Goal: Navigation & Orientation: Find specific page/section

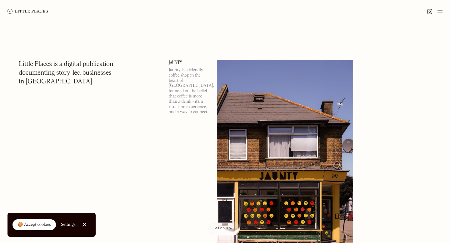
click at [442, 12] on img at bounding box center [439, 10] width 5 height 7
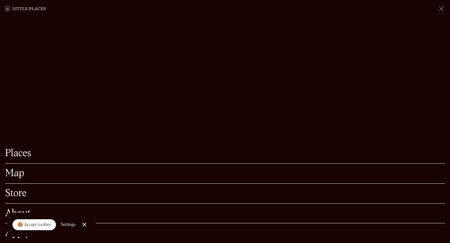
click at [13, 171] on link "Map" at bounding box center [225, 174] width 440 height 10
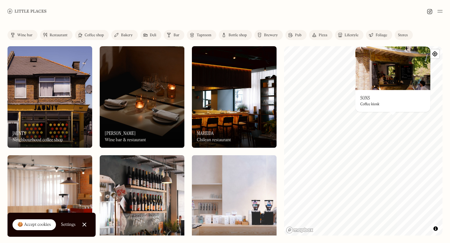
click at [399, 139] on div "© Mapbox © OpenStreetMap Improve this map On Our Radar Sons Coffee kiosk ×" at bounding box center [363, 140] width 158 height 189
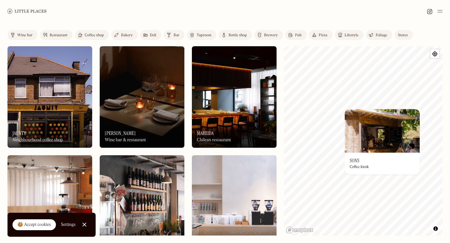
click at [172, 36] on link "Bar" at bounding box center [174, 35] width 21 height 10
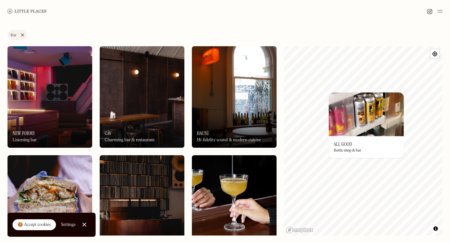
click at [331, 95] on img at bounding box center [366, 114] width 75 height 44
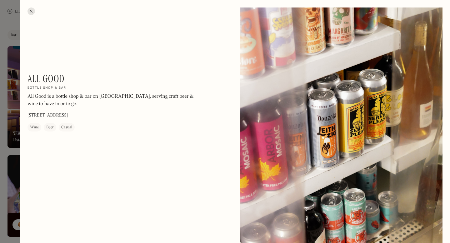
click at [7, 112] on div at bounding box center [225, 121] width 450 height 243
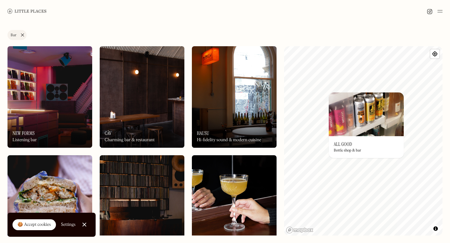
click at [332, 92] on img at bounding box center [366, 114] width 75 height 44
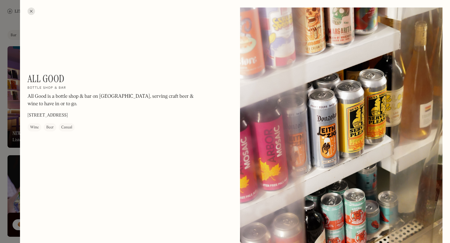
click at [32, 12] on div at bounding box center [30, 10] width 7 height 7
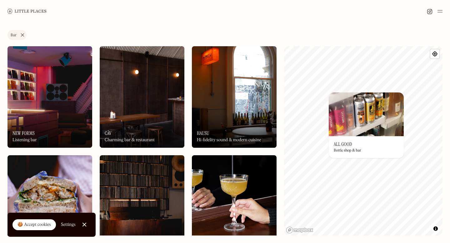
click at [231, 115] on div "On Our Radar Hausu Hi-fidelity sound & modern cuisine" at bounding box center [234, 130] width 85 height 34
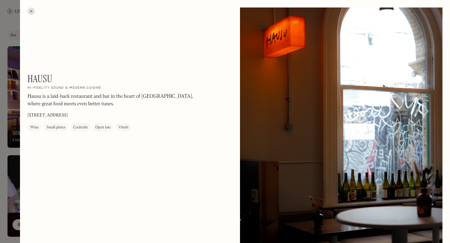
click at [7, 96] on div at bounding box center [225, 121] width 450 height 243
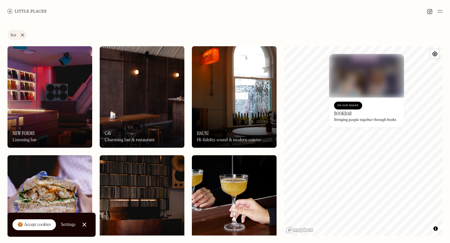
click at [369, 102] on div "On Our Radar BookBar Bringing people together through books" at bounding box center [366, 112] width 75 height 30
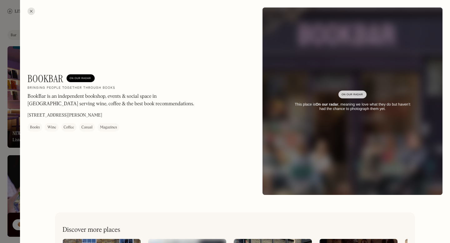
click at [5, 162] on div at bounding box center [225, 121] width 450 height 243
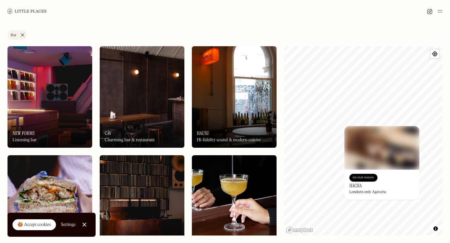
click at [21, 34] on link "Bar" at bounding box center [16, 35] width 19 height 10
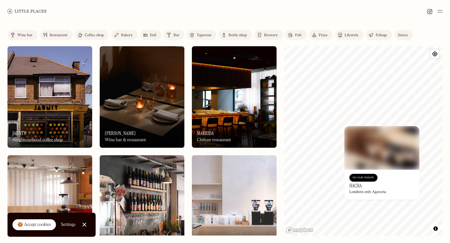
click at [296, 35] on div "Pub" at bounding box center [298, 35] width 7 height 4
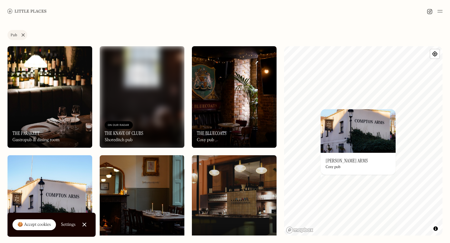
click at [356, 143] on img at bounding box center [358, 131] width 75 height 44
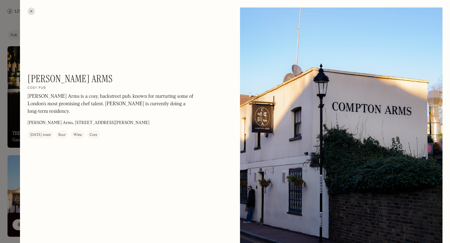
click at [5, 180] on div at bounding box center [225, 121] width 450 height 243
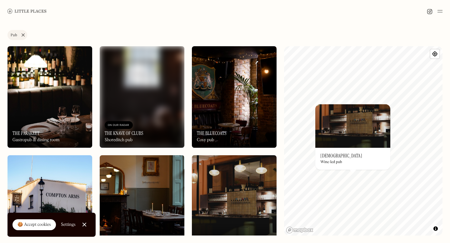
click at [344, 161] on div "On Our Radar Godet Wine-led pub" at bounding box center [352, 159] width 75 height 22
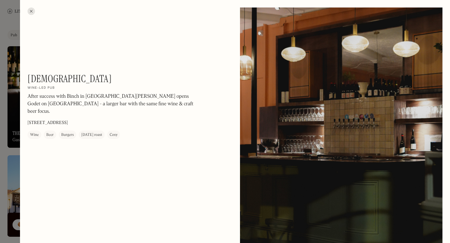
click at [8, 138] on div at bounding box center [225, 121] width 450 height 243
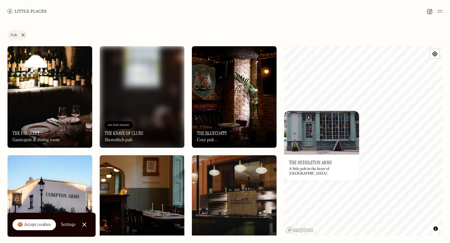
click at [323, 155] on img at bounding box center [321, 133] width 75 height 44
